Goal: Use online tool/utility: Utilize a website feature to perform a specific function

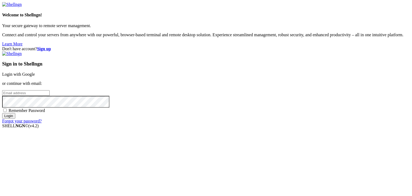
click at [35, 72] on link "Login with Google" at bounding box center [18, 74] width 33 height 5
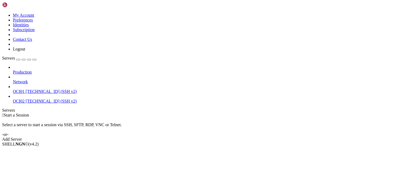
click at [37, 99] on span "[TECHNICAL_ID] (SSH v2)" at bounding box center [51, 101] width 51 height 5
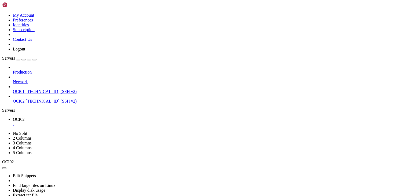
drag, startPoint x: 126, startPoint y: 279, endPoint x: 90, endPoint y: 306, distance: 44.8
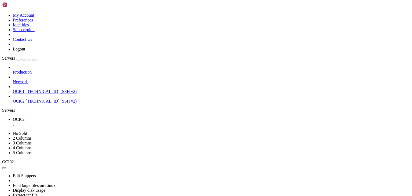
drag, startPoint x: 84, startPoint y: 351, endPoint x: 69, endPoint y: 359, distance: 17.3
drag, startPoint x: 105, startPoint y: 317, endPoint x: 82, endPoint y: 333, distance: 27.8
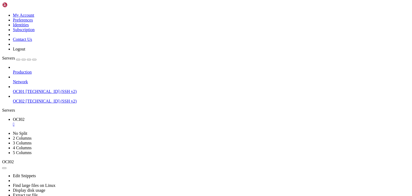
scroll to position [14, 0]
drag, startPoint x: 98, startPoint y: 307, endPoint x: 82, endPoint y: 326, distance: 25.1
click at [91, 122] on div "" at bounding box center [211, 124] width 397 height 5
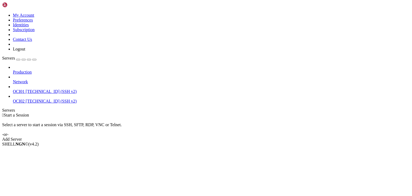
click at [33, 89] on span "[TECHNICAL_ID] (SSH v2)" at bounding box center [51, 91] width 51 height 5
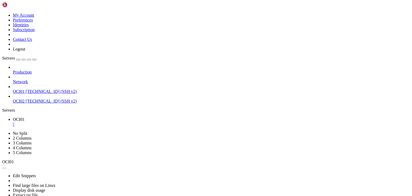
scroll to position [0, 0]
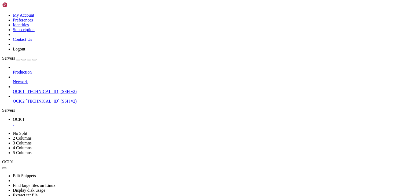
scroll to position [137, 0]
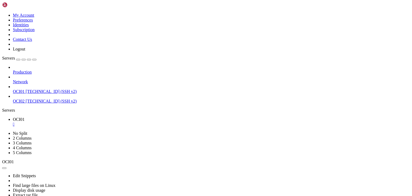
drag, startPoint x: 134, startPoint y: 319, endPoint x: 100, endPoint y: 329, distance: 35.7
drag, startPoint x: 264, startPoint y: 362, endPoint x: 13, endPoint y: 362, distance: 251.3
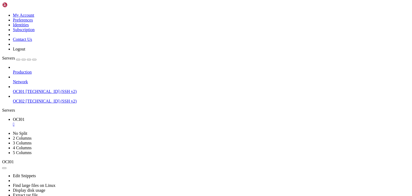
drag, startPoint x: 298, startPoint y: 362, endPoint x: 14, endPoint y: 360, distance: 284.0
click at [38, 99] on span "[TECHNICAL_ID] (SSH v2)" at bounding box center [51, 101] width 51 height 5
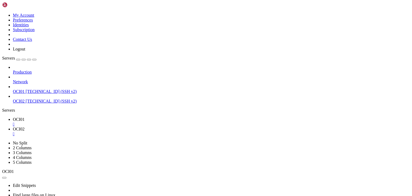
scroll to position [0, 0]
click at [91, 122] on div "" at bounding box center [211, 124] width 397 height 5
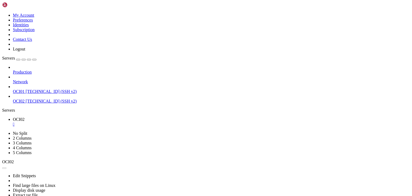
drag, startPoint x: 107, startPoint y: 251, endPoint x: 62, endPoint y: 268, distance: 48.4
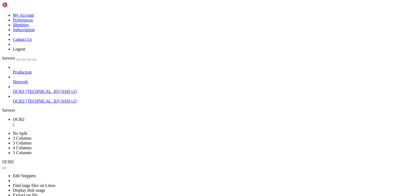
drag, startPoint x: 119, startPoint y: 298, endPoint x: 103, endPoint y: 296, distance: 15.7
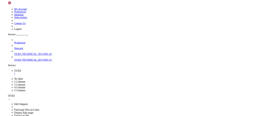
scroll to position [251, 0]
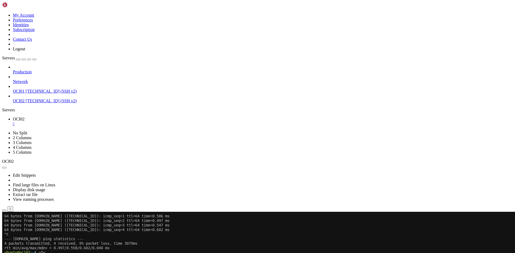
scroll to position [196, 0]
drag, startPoint x: 84, startPoint y: 383, endPoint x: 19, endPoint y: 337, distance: 79.6
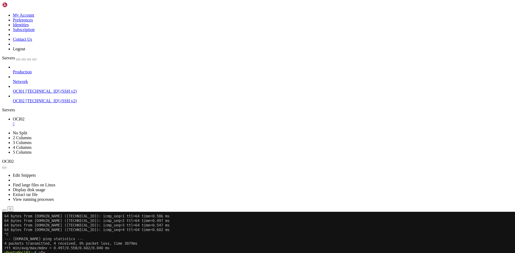
drag, startPoint x: 196, startPoint y: 382, endPoint x: 33, endPoint y: 316, distance: 175.4
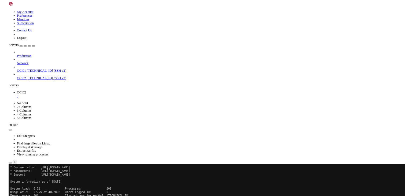
scroll to position [116, 0]
